Goal: Task Accomplishment & Management: Use online tool/utility

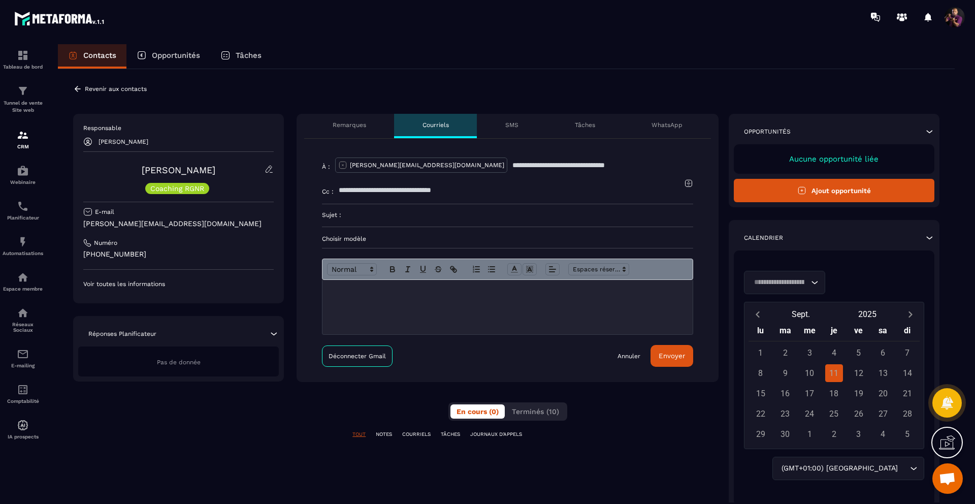
click at [349, 214] on input at bounding box center [517, 215] width 352 height 22
paste input "**********"
drag, startPoint x: 450, startPoint y: 215, endPoint x: 571, endPoint y: 233, distance: 122.2
click at [571, 233] on form "**********" at bounding box center [507, 260] width 371 height 213
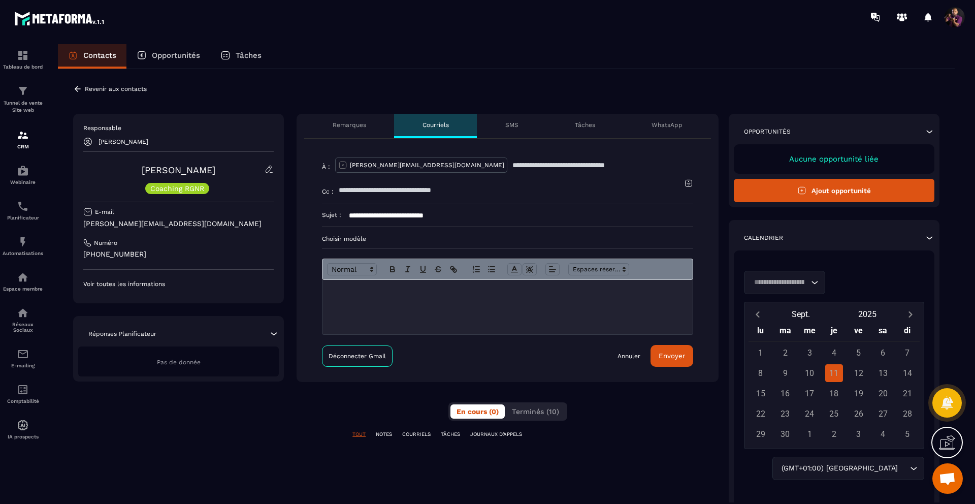
type input "**********"
click at [345, 235] on p "Choisir modèle" at bounding box center [507, 239] width 371 height 8
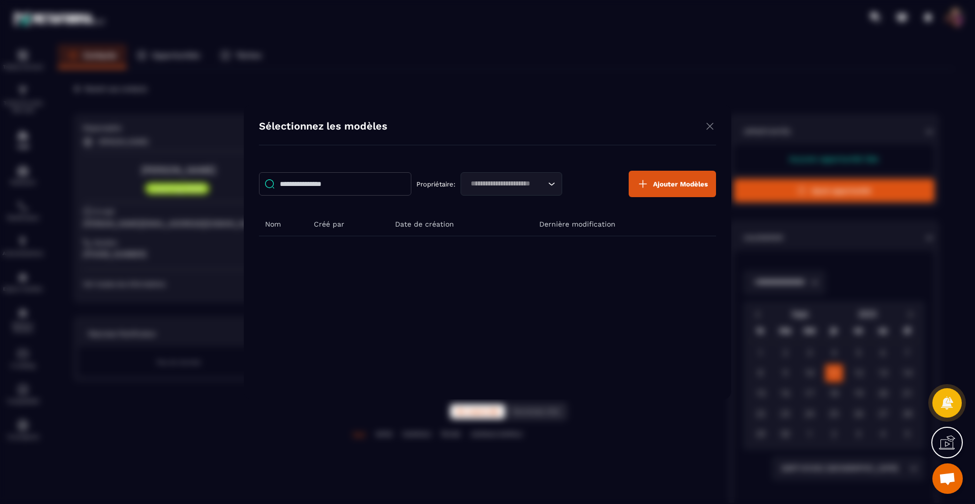
click at [392, 182] on input "Modal window" at bounding box center [335, 183] width 152 height 23
click at [511, 178] on input "Search for option" at bounding box center [506, 183] width 78 height 11
click at [485, 201] on p "[PERSON_NAME]" at bounding box center [511, 205] width 80 height 10
click at [347, 184] on input "Modal window" at bounding box center [335, 183] width 152 height 23
click at [650, 188] on button "Ajouter Modèles" at bounding box center [672, 184] width 87 height 26
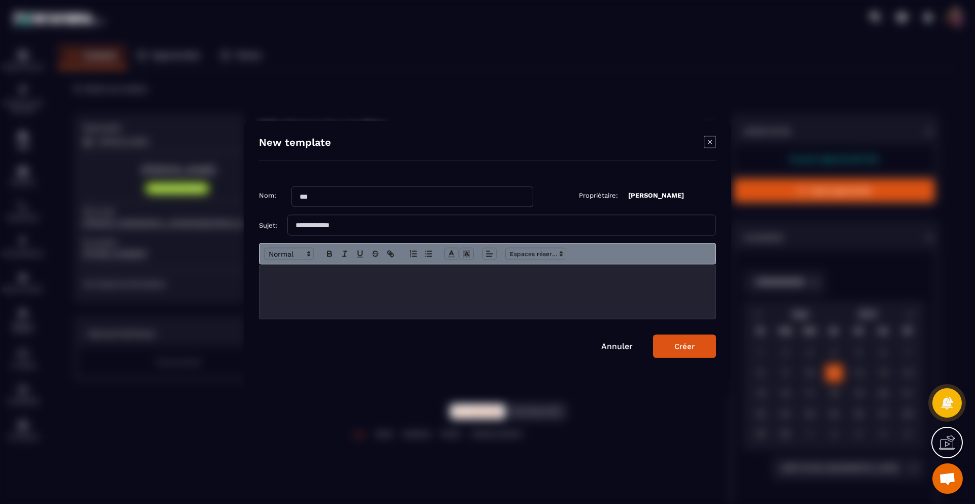
click at [711, 141] on icon "Modal window" at bounding box center [710, 142] width 4 height 4
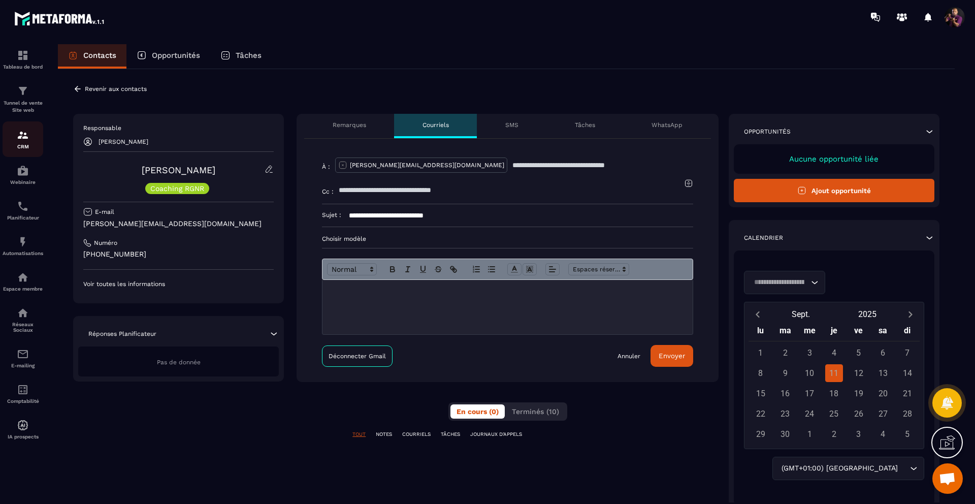
click at [18, 142] on div "CRM" at bounding box center [23, 139] width 41 height 20
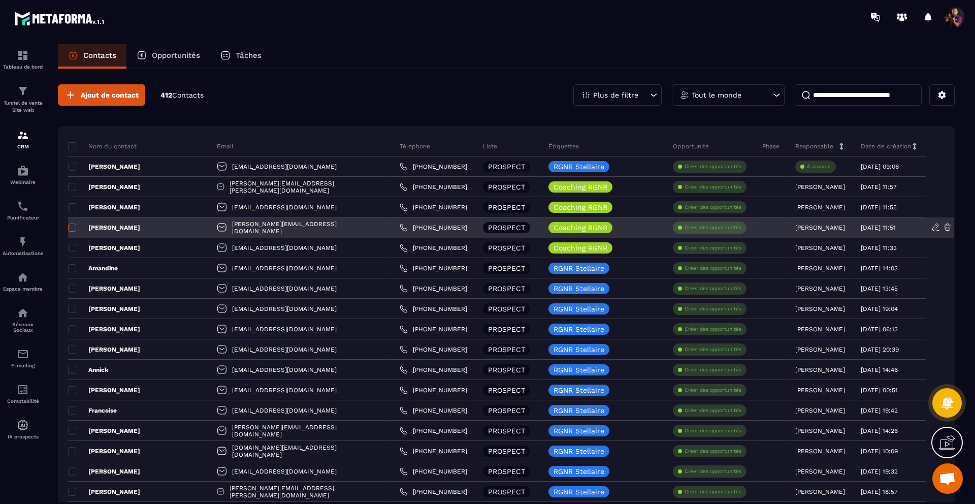
click at [75, 225] on span at bounding box center [72, 228] width 8 height 8
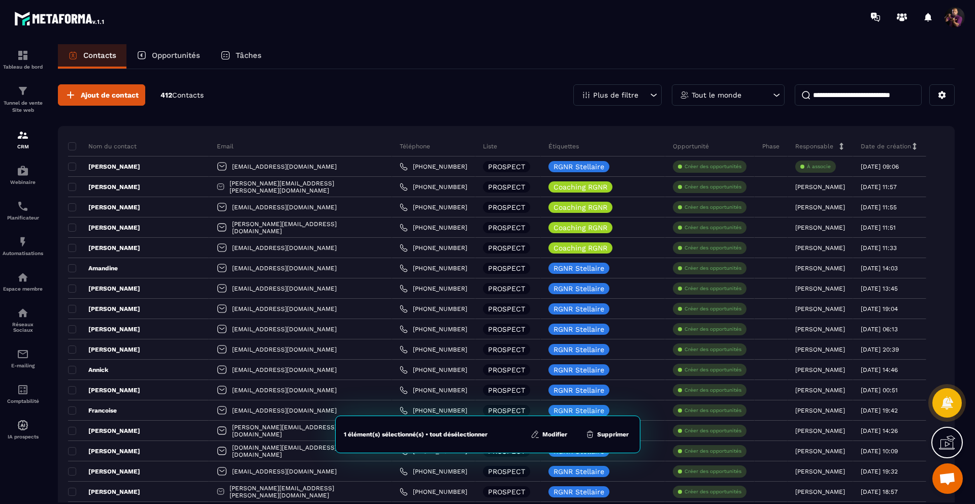
click at [559, 431] on button "Modifier" at bounding box center [549, 434] width 43 height 10
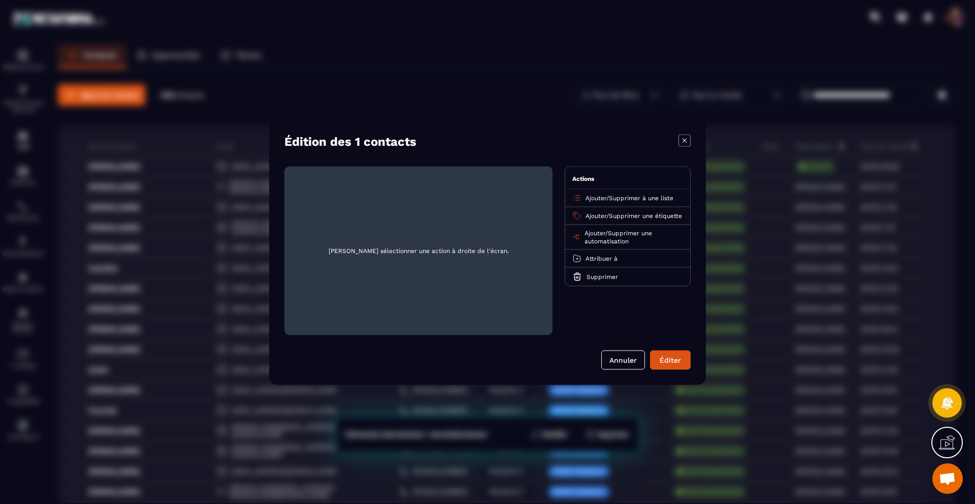
click at [599, 215] on span "Ajouter" at bounding box center [596, 215] width 21 height 7
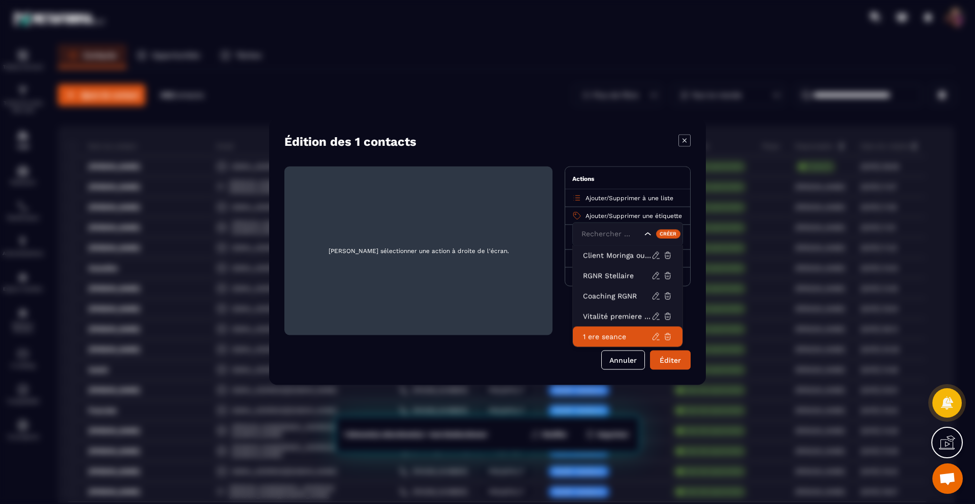
click at [596, 336] on p "1 ere seance" at bounding box center [617, 337] width 69 height 10
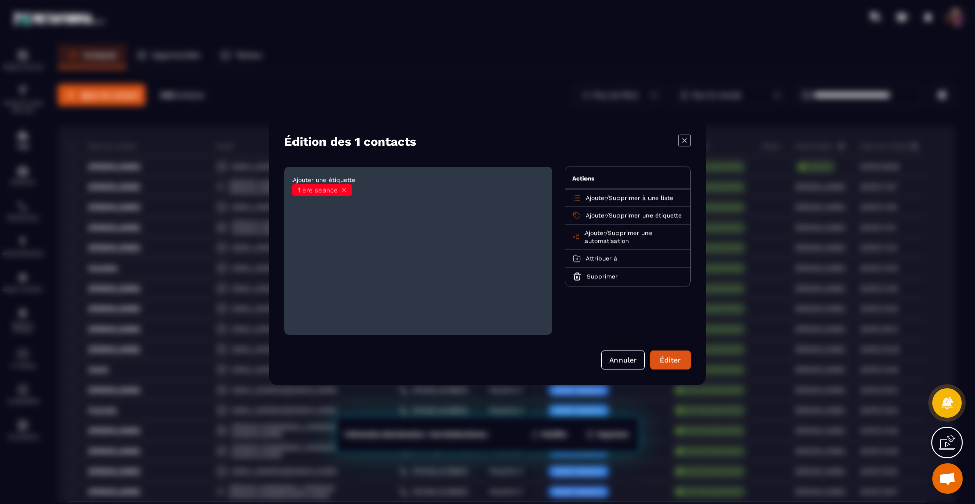
click at [607, 262] on span "Attribuer à" at bounding box center [602, 258] width 32 height 7
click at [593, 308] on li "[PERSON_NAME]" at bounding box center [628, 298] width 110 height 20
click at [665, 363] on button "Éditer" at bounding box center [670, 360] width 41 height 19
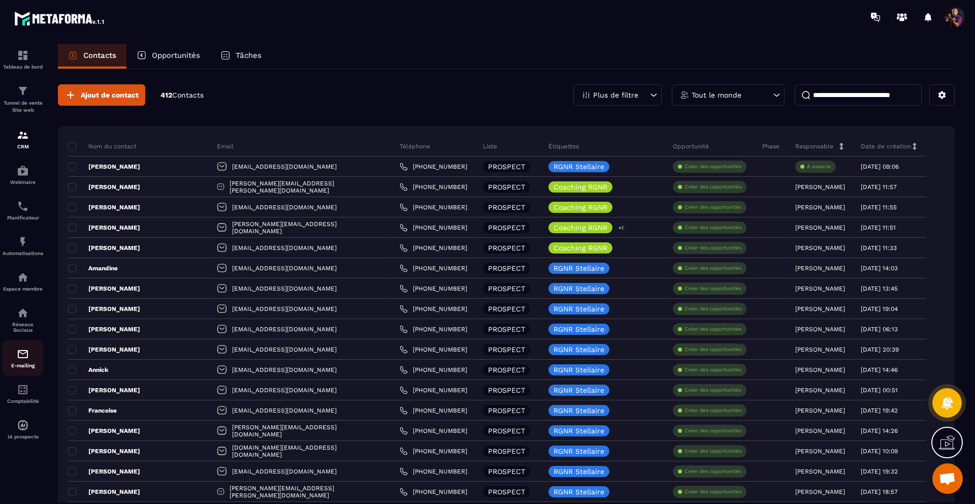
click at [23, 360] on img at bounding box center [23, 354] width 12 height 12
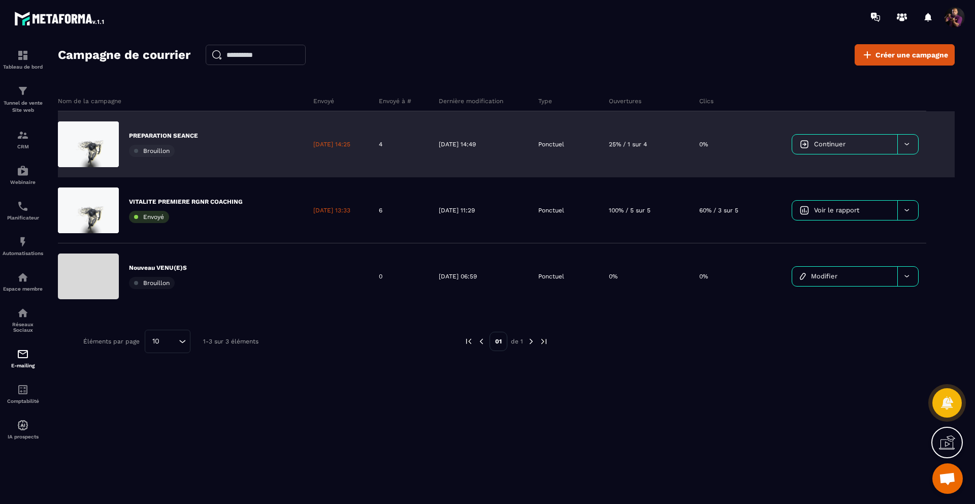
click at [165, 137] on p "PREPARATION SEANCE" at bounding box center [163, 136] width 69 height 8
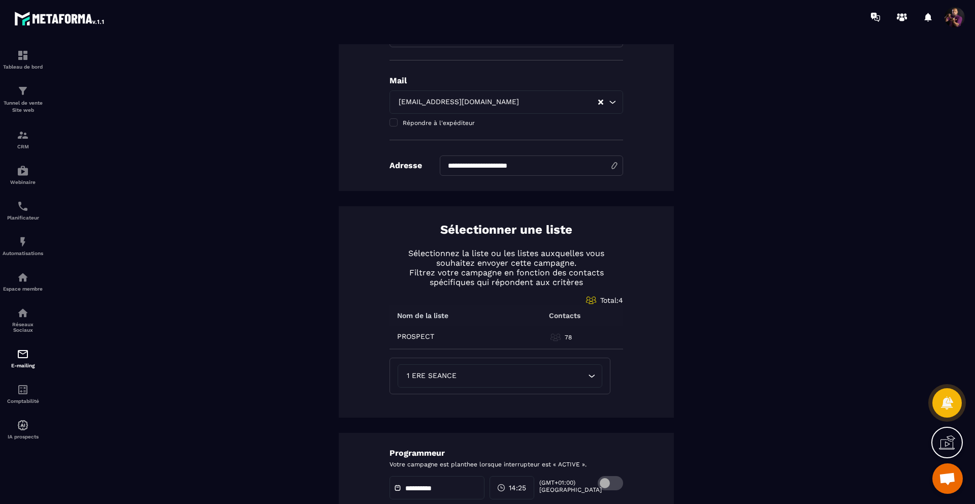
scroll to position [273, 0]
click at [587, 373] on icon "Search for option" at bounding box center [592, 374] width 10 height 10
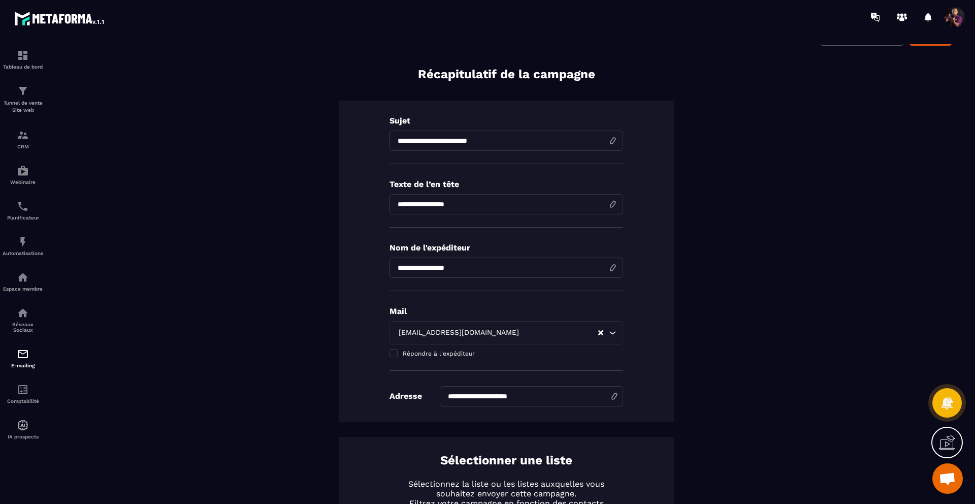
scroll to position [0, 0]
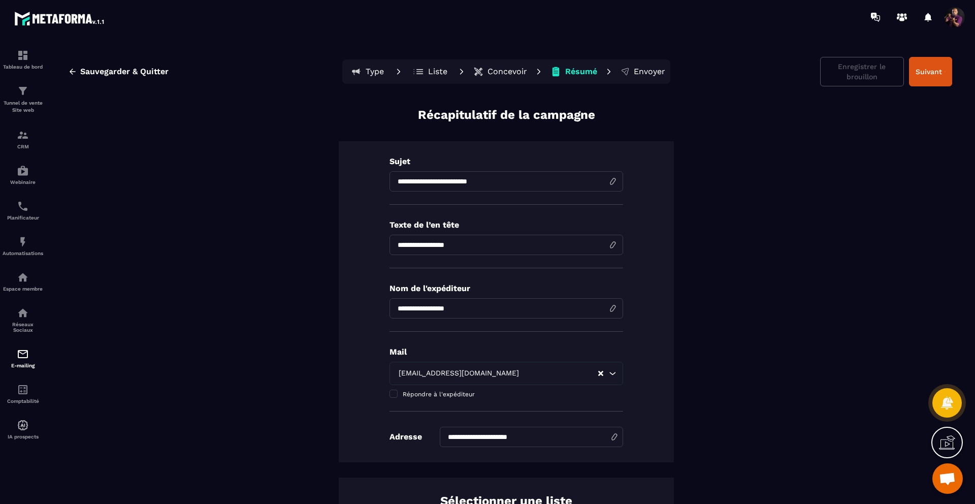
click at [436, 72] on p "Liste" at bounding box center [437, 72] width 19 height 10
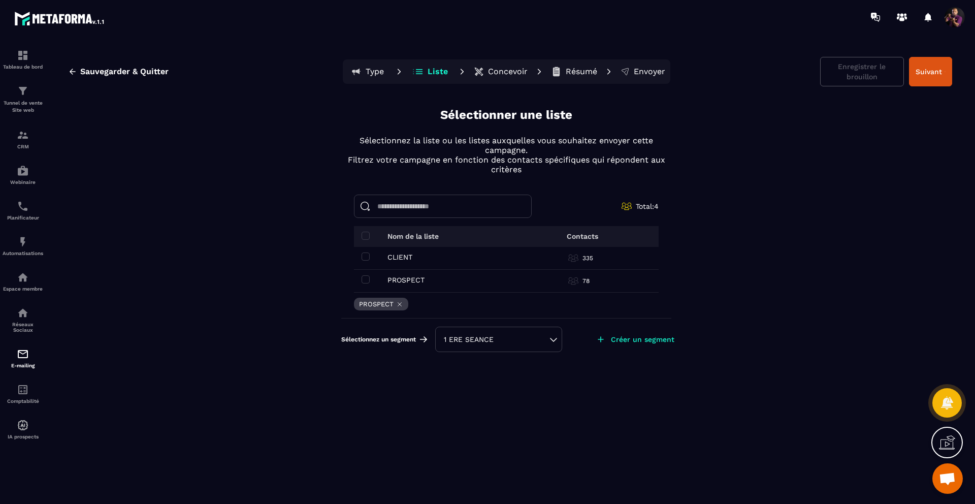
click at [552, 338] on div "1 ERE SEANCE" at bounding box center [499, 339] width 110 height 10
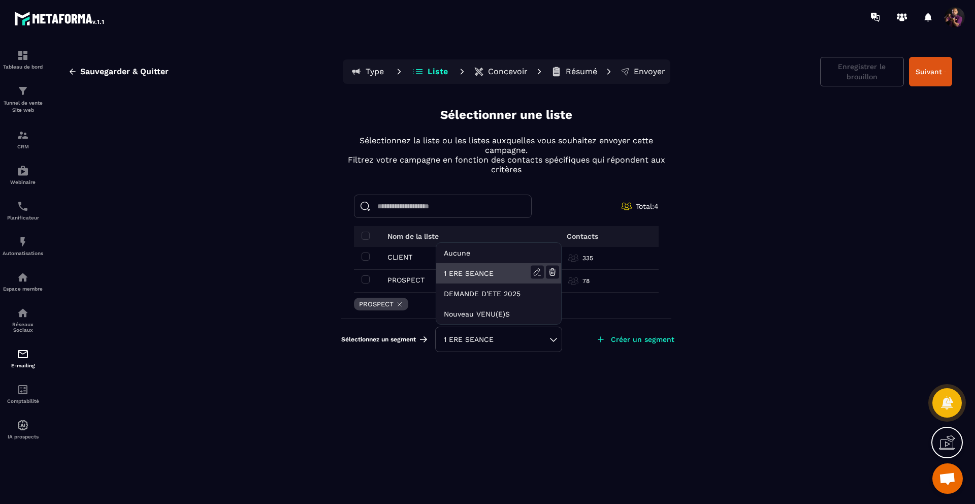
click at [513, 273] on li "1 ERE SEANCE" at bounding box center [498, 273] width 125 height 20
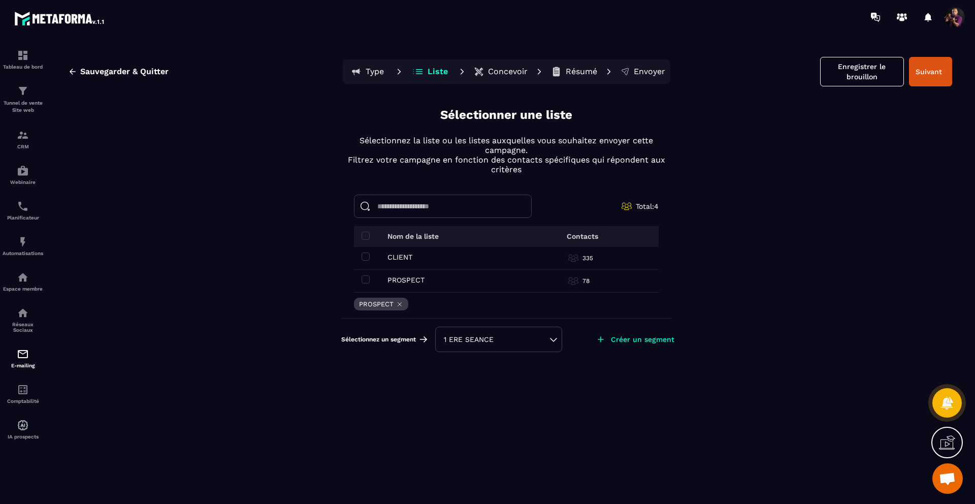
click at [646, 337] on p "Créer un segment" at bounding box center [642, 339] width 63 height 8
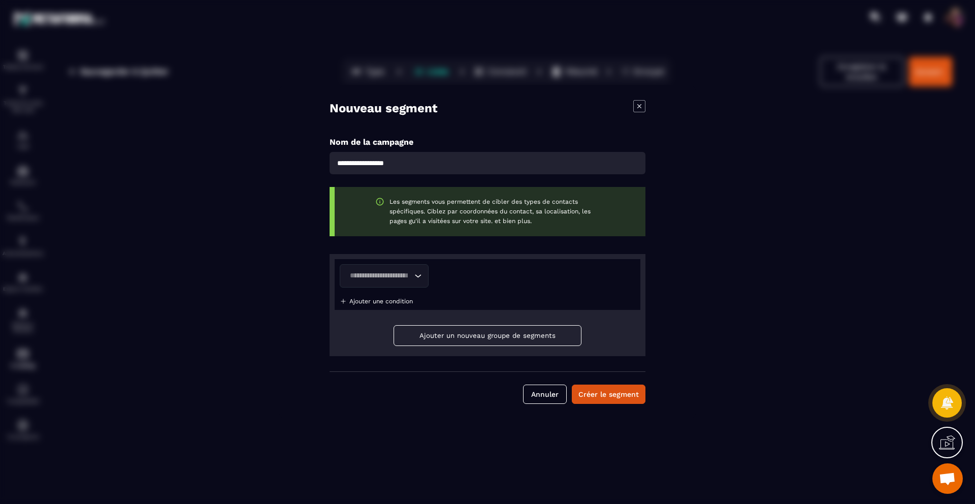
click at [416, 272] on icon "Search for option" at bounding box center [418, 276] width 10 height 10
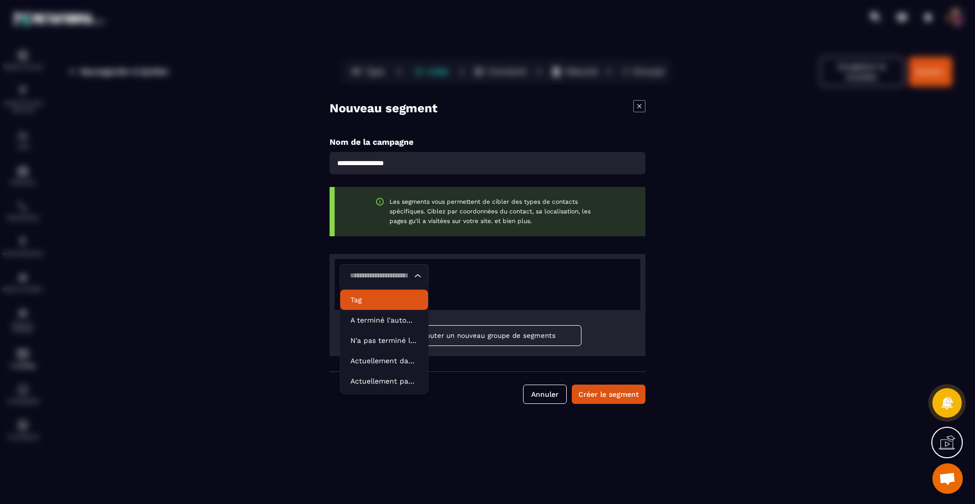
click at [379, 295] on p "Tag" at bounding box center [385, 300] width 68 height 10
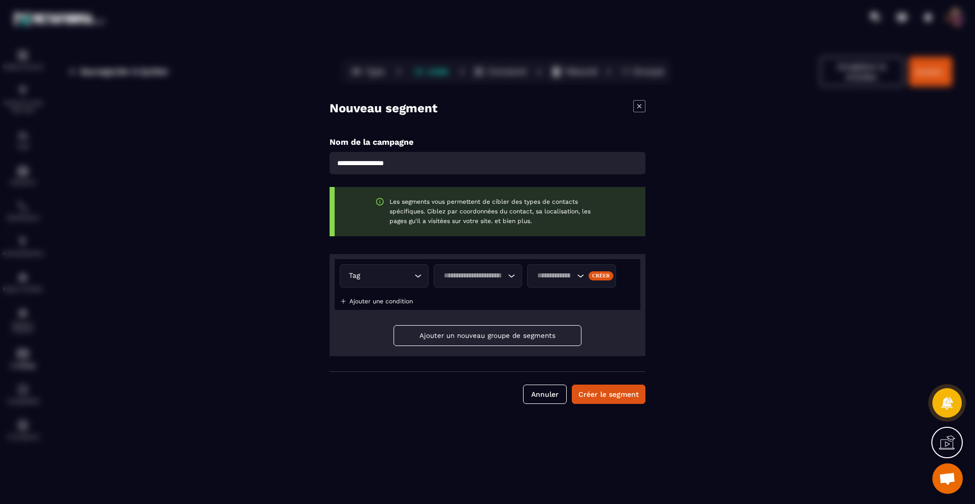
click at [576, 275] on icon "Search for option" at bounding box center [581, 276] width 10 height 10
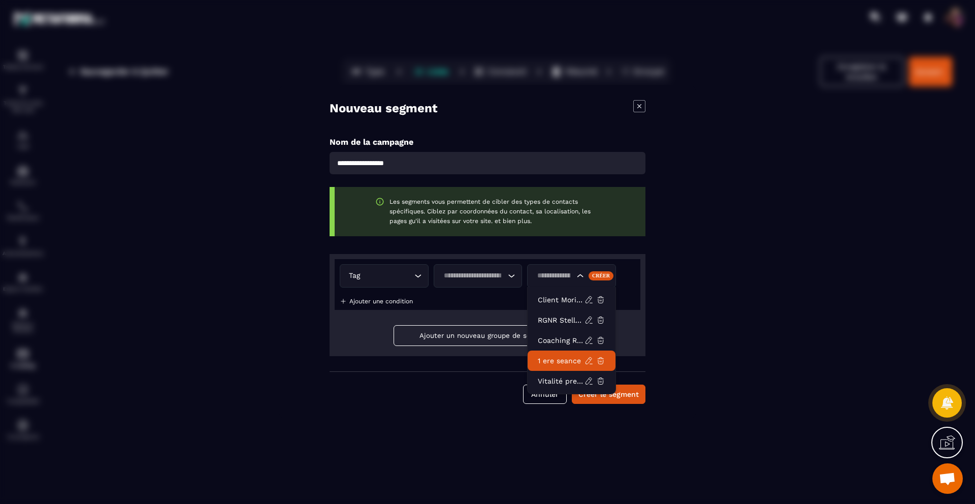
click at [565, 364] on p "1 ere seance" at bounding box center [561, 361] width 47 height 10
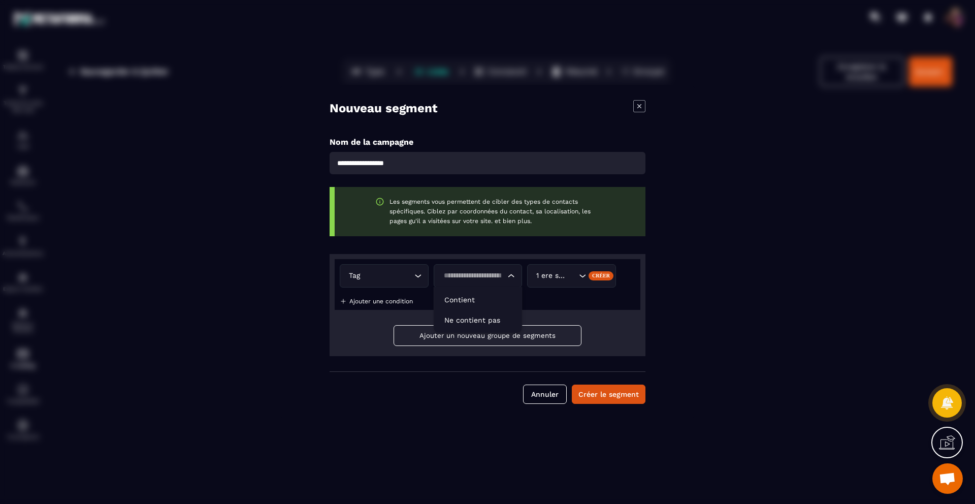
click at [510, 273] on icon "Search for option" at bounding box center [511, 276] width 10 height 10
click at [496, 300] on p "Contient" at bounding box center [478, 300] width 68 height 10
click at [473, 164] on input "Modal window" at bounding box center [488, 163] width 316 height 22
type input "**********"
click at [601, 394] on button "Créer le segment" at bounding box center [609, 394] width 74 height 19
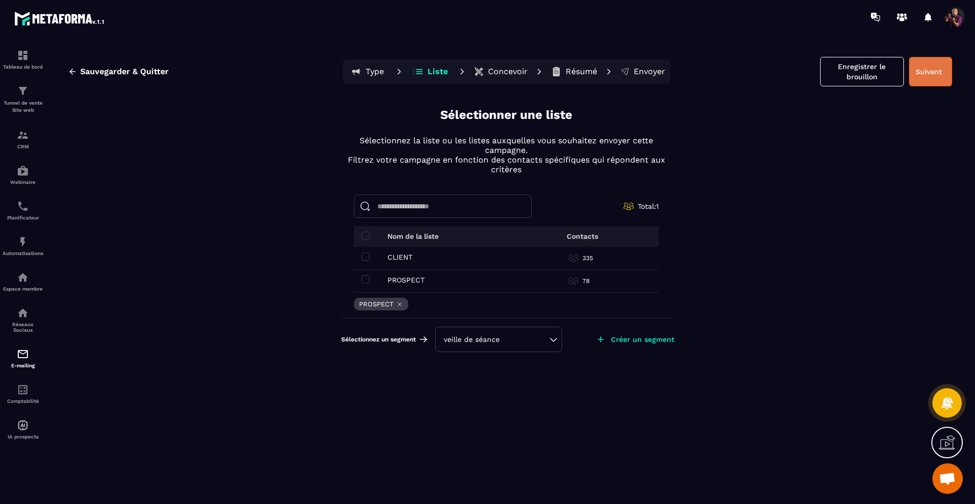
click at [926, 71] on button "Suivant" at bounding box center [930, 71] width 43 height 29
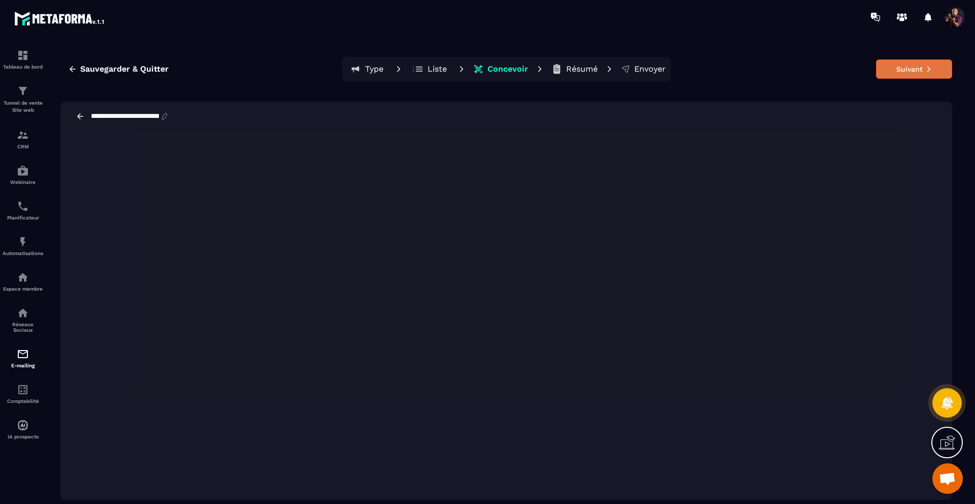
click at [905, 69] on button "Suivant" at bounding box center [914, 68] width 76 height 19
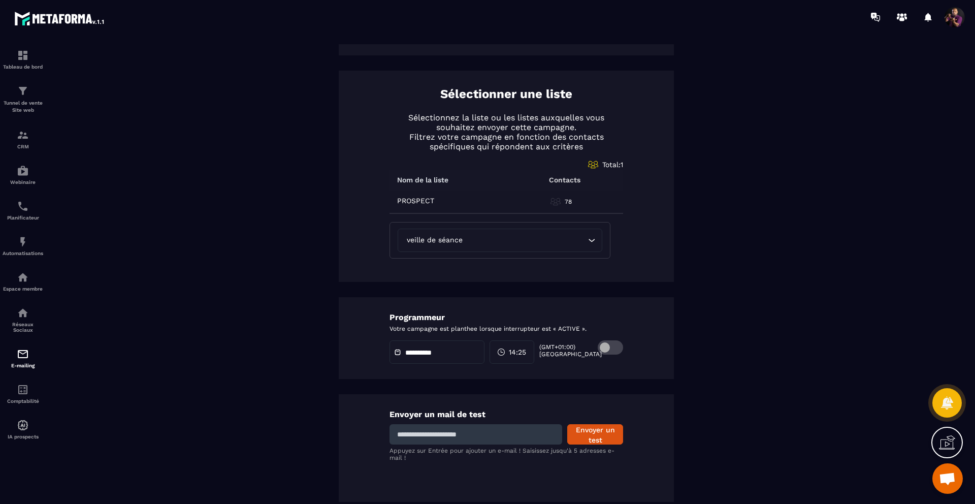
scroll to position [408, 0]
click at [495, 431] on input at bounding box center [476, 433] width 173 height 20
type input "**********"
click at [610, 432] on button "Envoyer un test" at bounding box center [595, 433] width 56 height 20
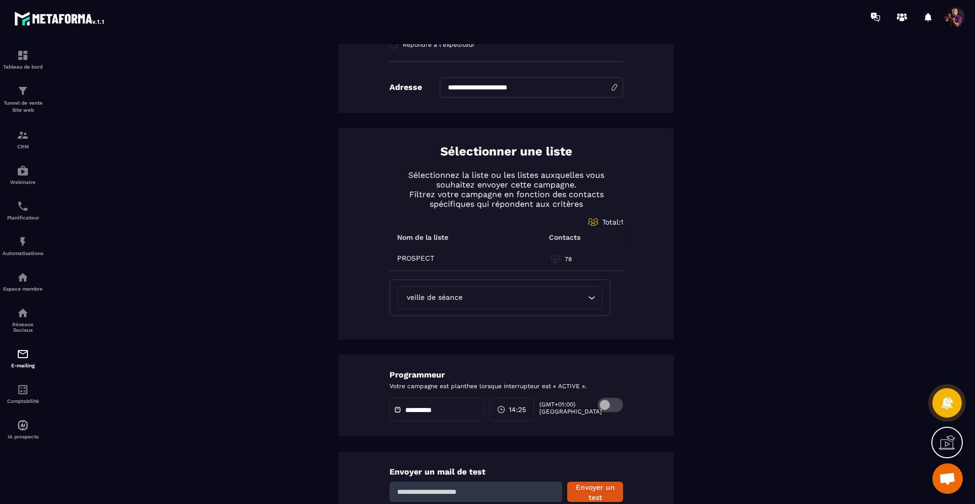
scroll to position [0, 0]
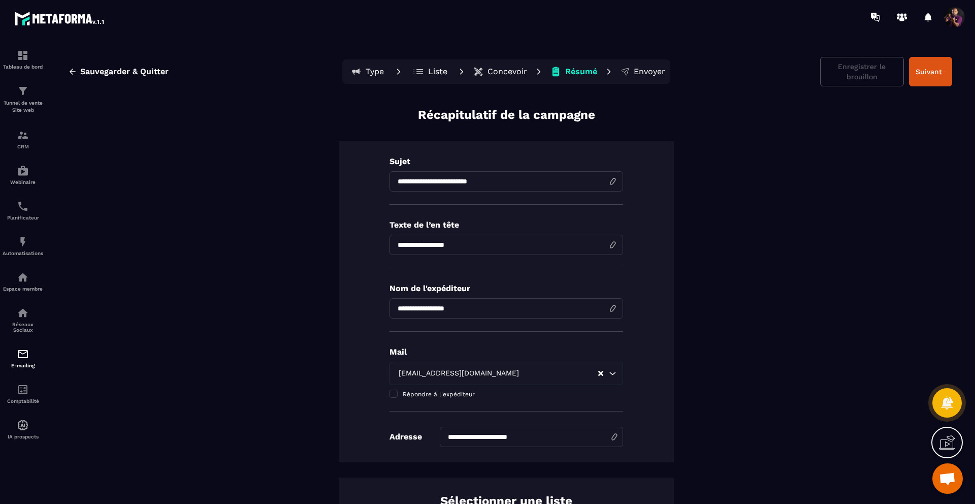
click at [485, 78] on button "Concevoir" at bounding box center [500, 71] width 60 height 20
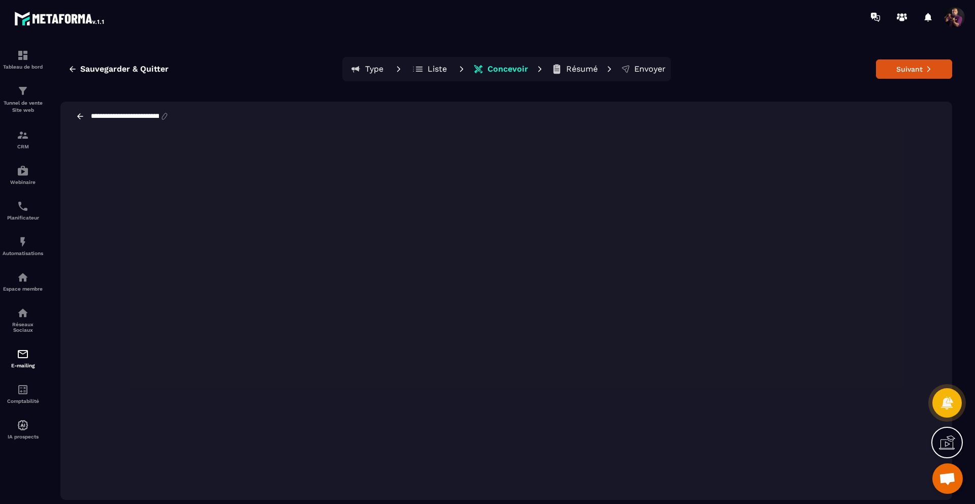
click at [504, 67] on p "Concevoir" at bounding box center [508, 69] width 41 height 10
click at [917, 63] on button "Suivant" at bounding box center [914, 68] width 76 height 19
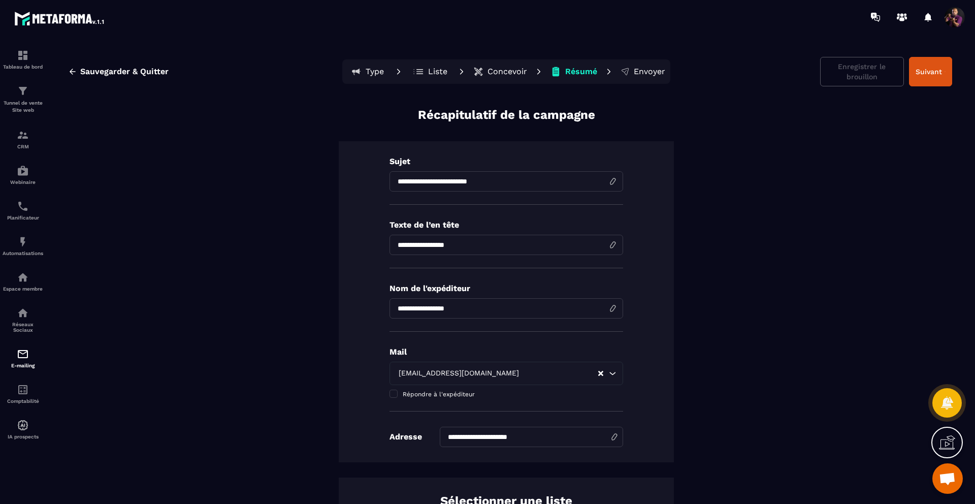
click at [500, 69] on p "Concevoir" at bounding box center [508, 72] width 40 height 10
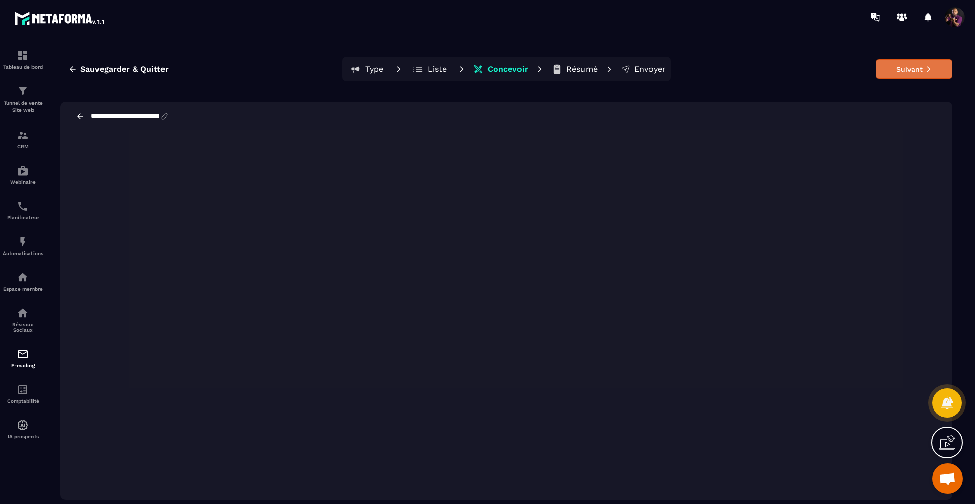
click at [898, 69] on button "Suivant" at bounding box center [914, 68] width 76 height 19
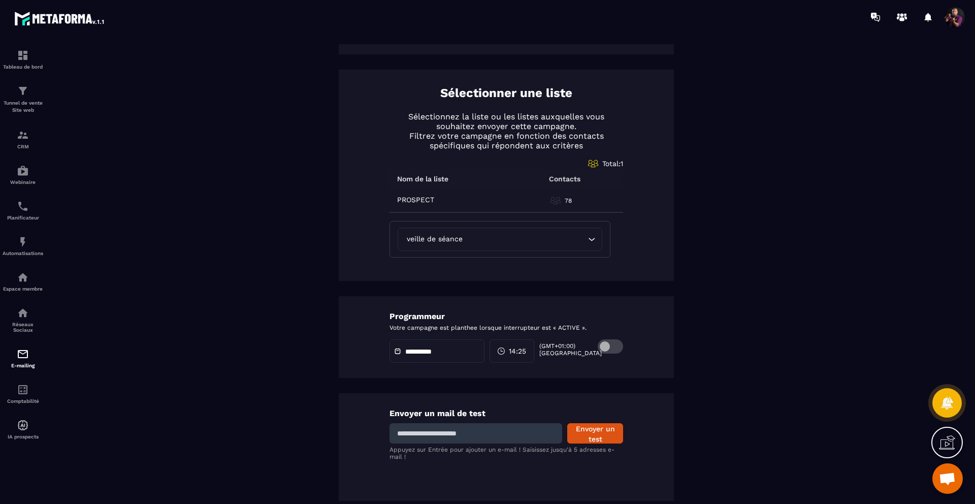
scroll to position [408, 0]
click at [485, 438] on input at bounding box center [476, 433] width 173 height 20
type input "**********"
click at [600, 432] on button "Envoyer un test" at bounding box center [595, 433] width 56 height 20
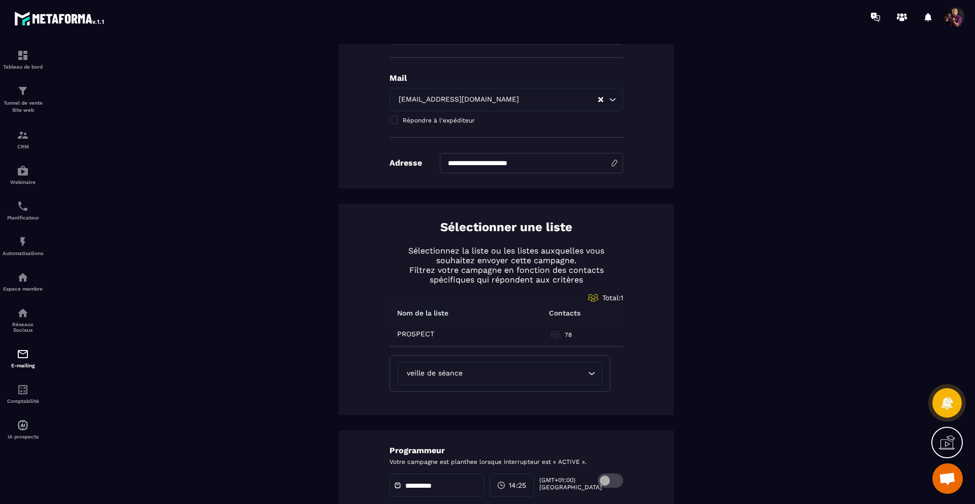
scroll to position [0, 0]
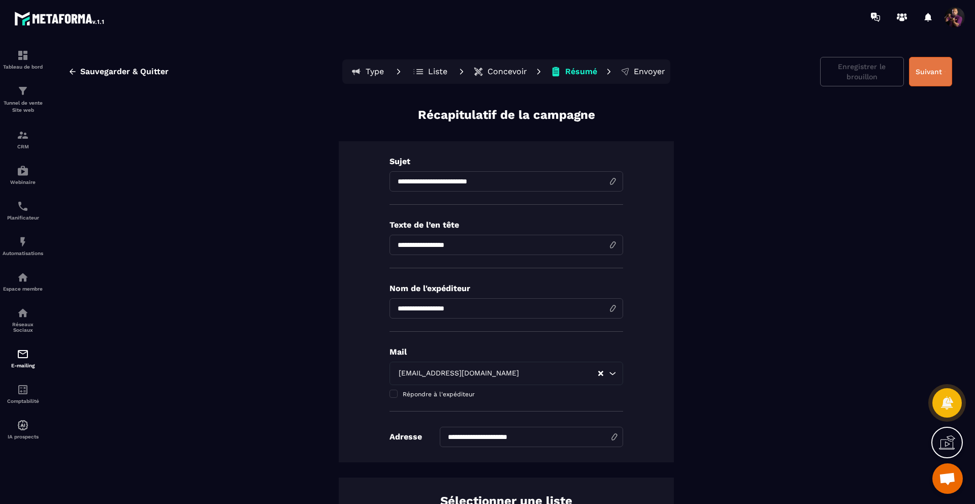
click at [924, 79] on button "Suivant" at bounding box center [930, 71] width 43 height 29
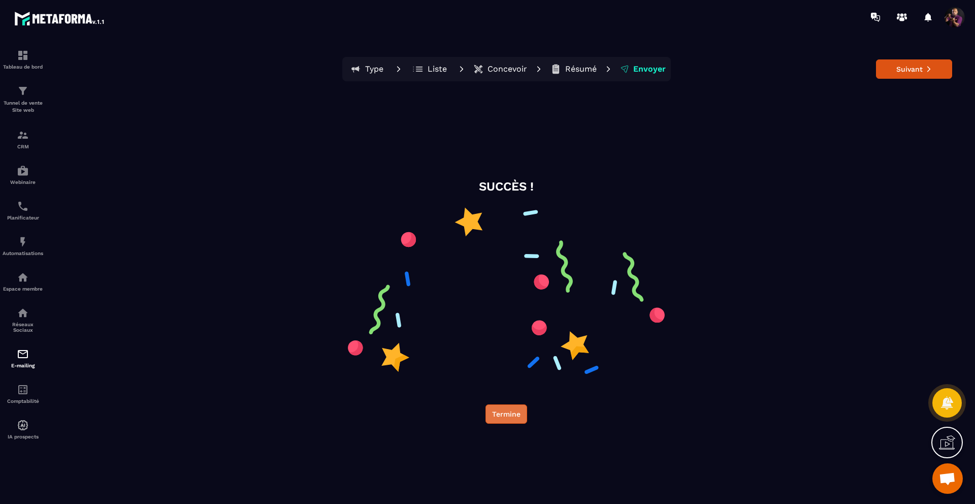
click at [514, 412] on button "Termine" at bounding box center [507, 413] width 42 height 19
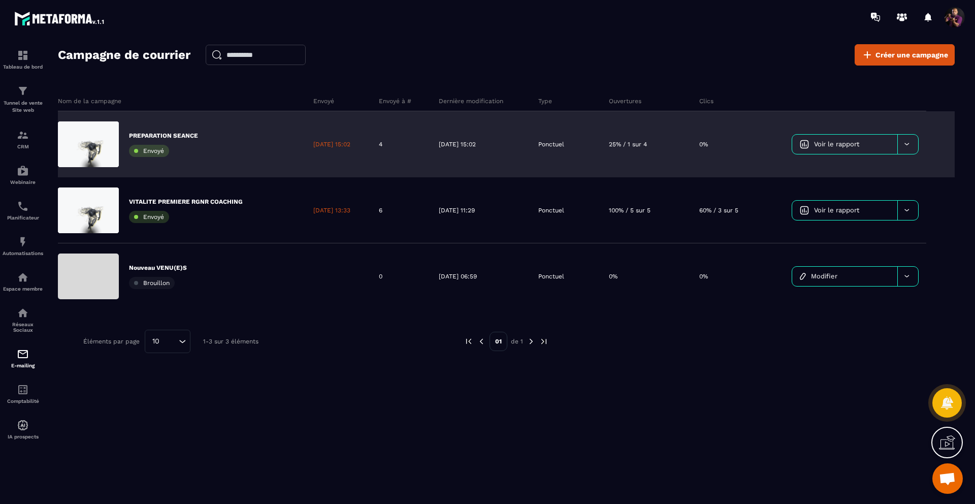
click at [912, 143] on div at bounding box center [908, 144] width 21 height 19
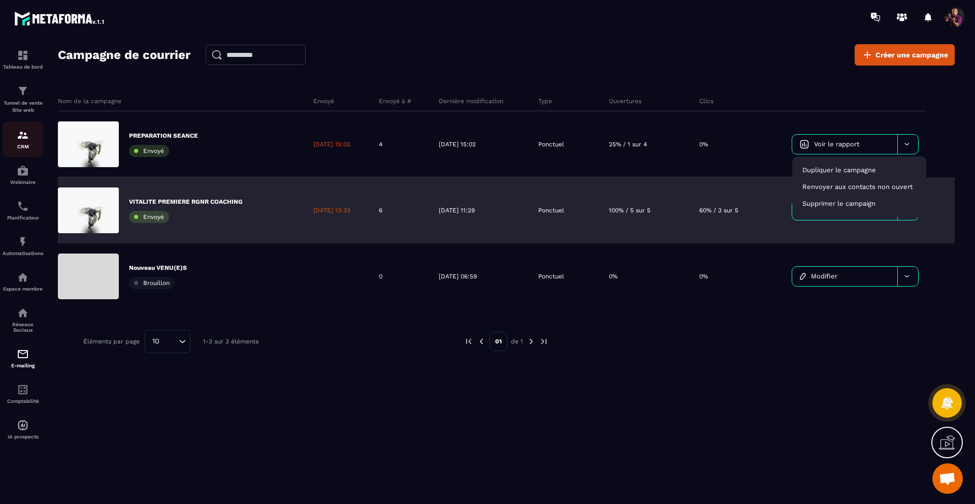
click at [19, 143] on div "CRM" at bounding box center [23, 139] width 41 height 20
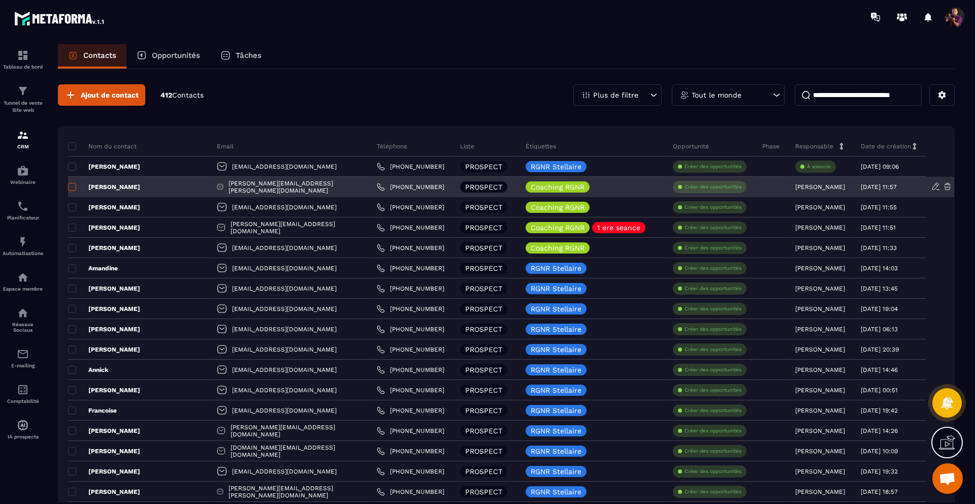
click at [75, 185] on span at bounding box center [72, 187] width 8 height 8
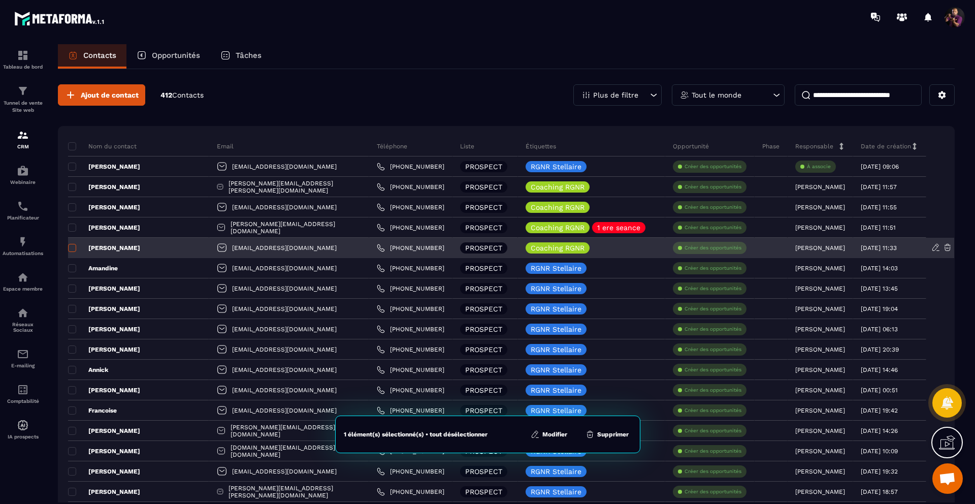
click at [73, 245] on span at bounding box center [72, 248] width 8 height 8
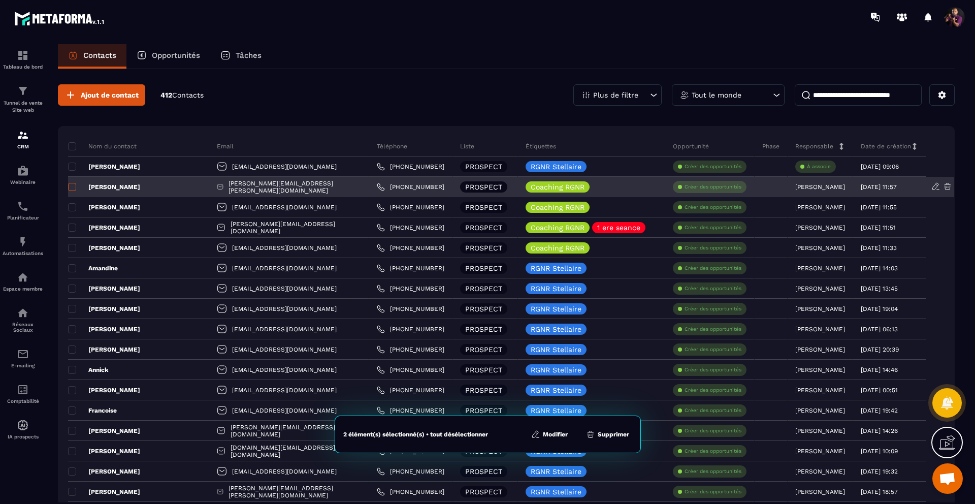
click at [72, 184] on span at bounding box center [72, 187] width 8 height 8
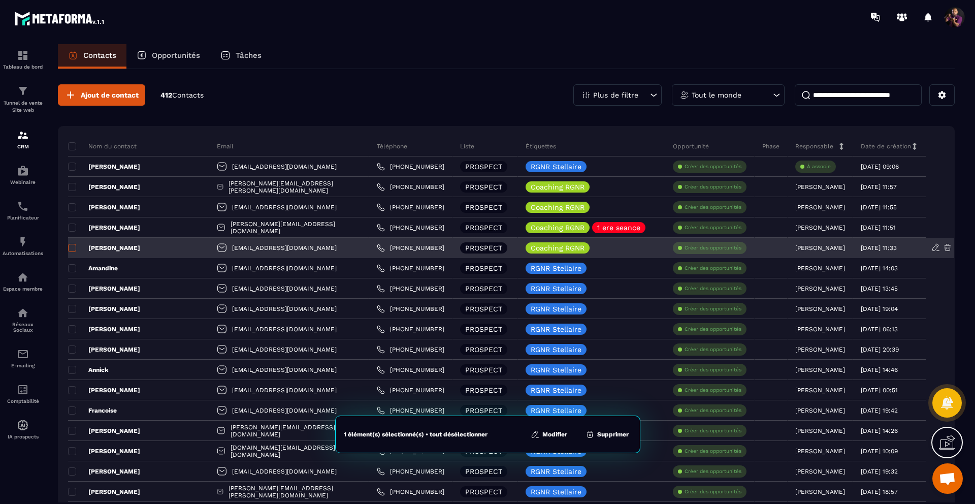
click at [72, 246] on span at bounding box center [72, 248] width 8 height 8
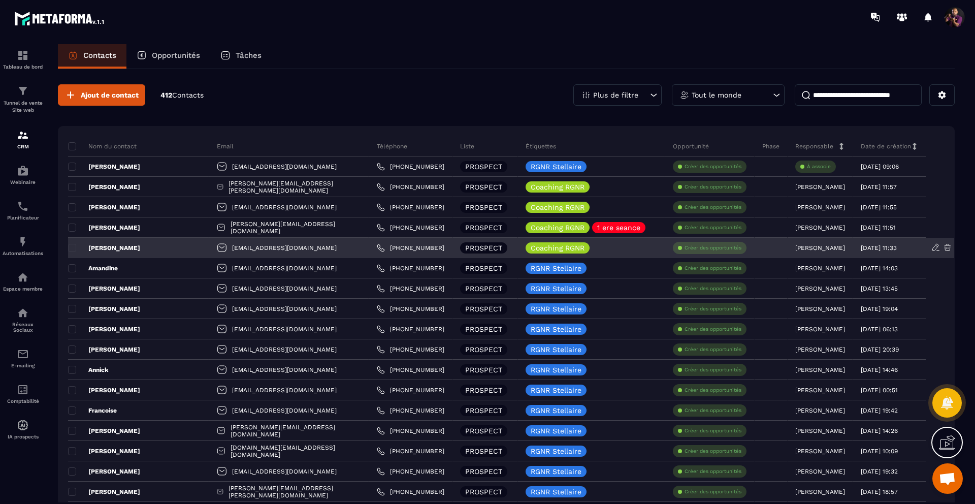
click at [126, 251] on div "[PERSON_NAME]" at bounding box center [138, 248] width 141 height 20
